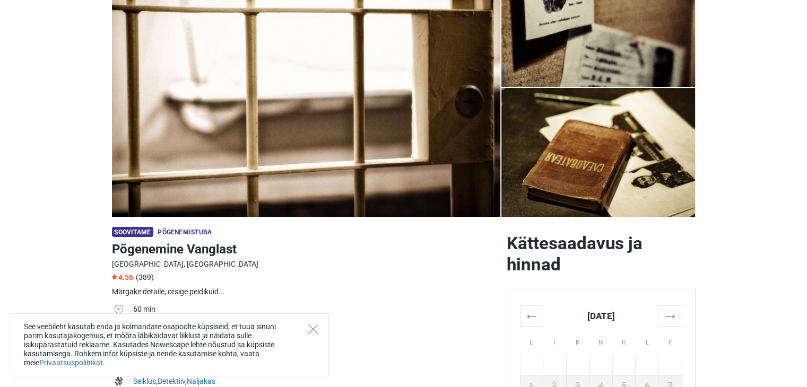
scroll to position [106, 0]
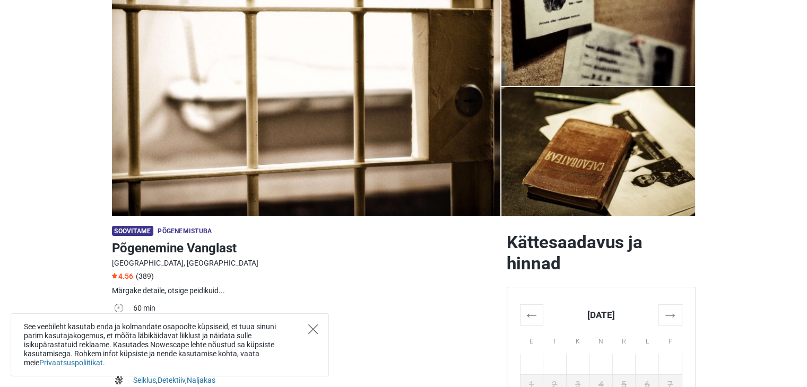
click at [316, 332] on icon "Close" at bounding box center [313, 330] width 10 height 10
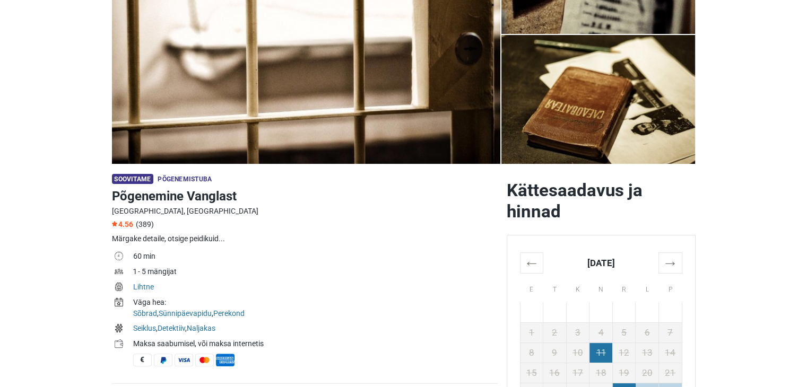
scroll to position [212, 0]
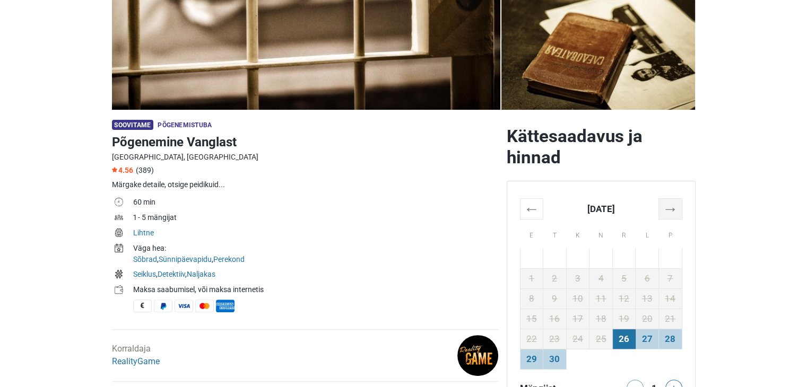
click at [676, 211] on th "→" at bounding box center [669, 208] width 23 height 21
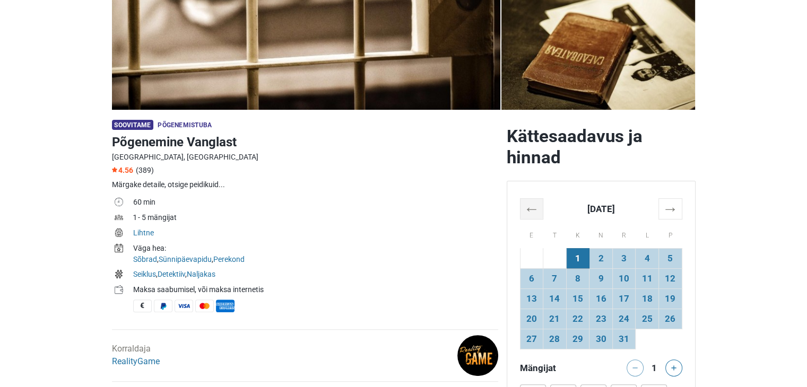
click at [531, 213] on th "←" at bounding box center [531, 208] width 23 height 21
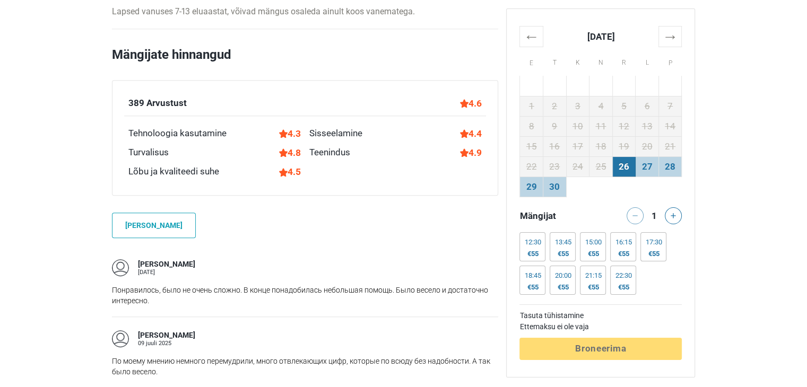
scroll to position [743, 0]
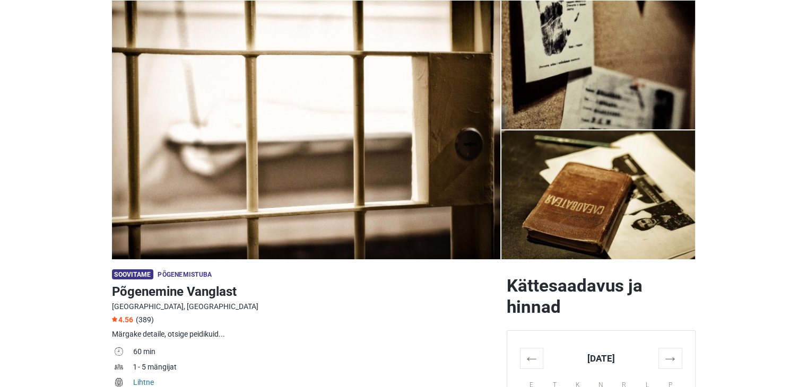
scroll to position [212, 0]
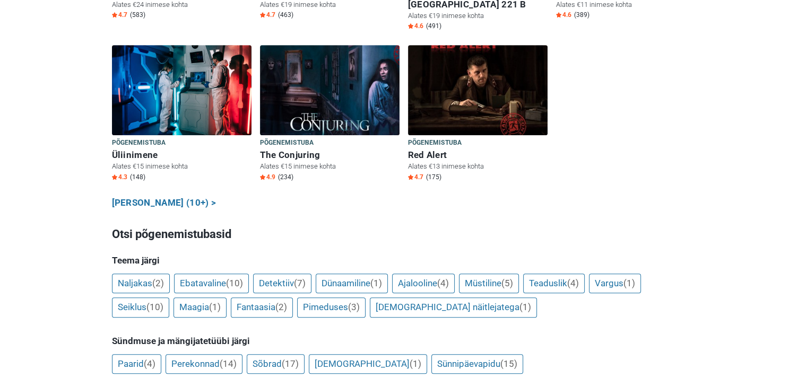
scroll to position [690, 0]
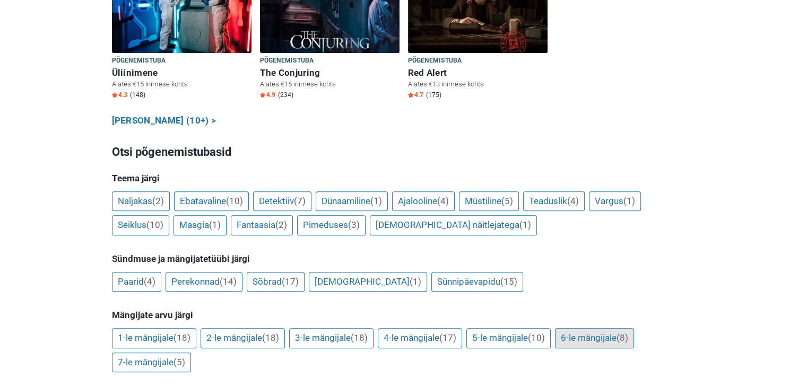
click at [588, 328] on link "6-le mängijale (8)" at bounding box center [594, 338] width 79 height 20
click at [622, 329] on link "6-le mängijale (8)" at bounding box center [594, 339] width 79 height 20
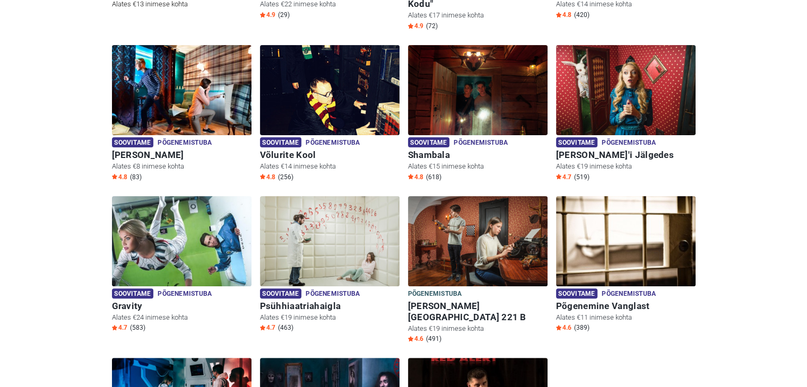
scroll to position [211, 0]
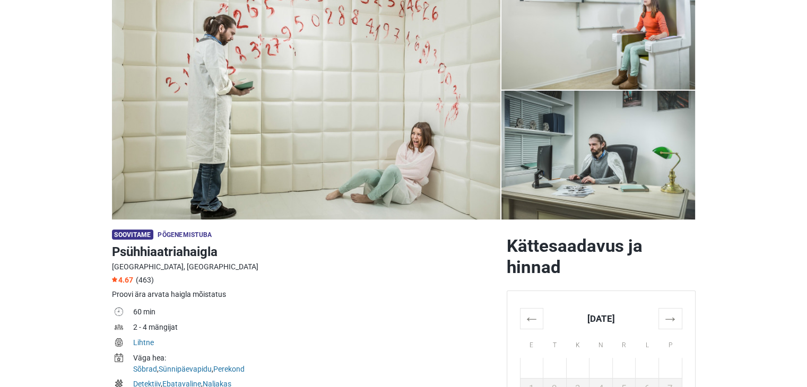
scroll to position [212, 0]
